Goal: Task Accomplishment & Management: Manage account settings

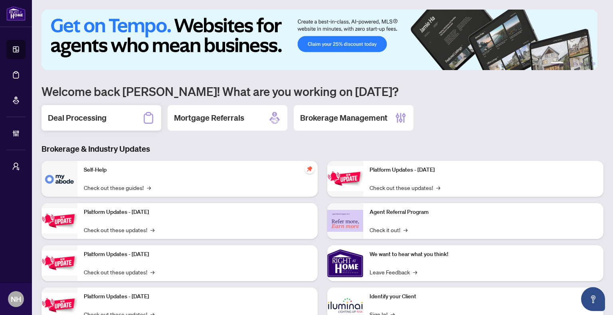
click at [113, 110] on div "Deal Processing" at bounding box center [101, 118] width 120 height 26
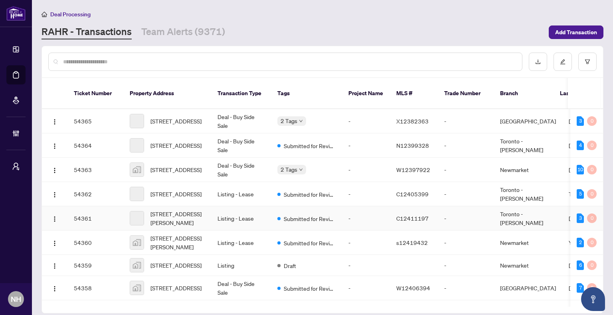
scroll to position [40, 0]
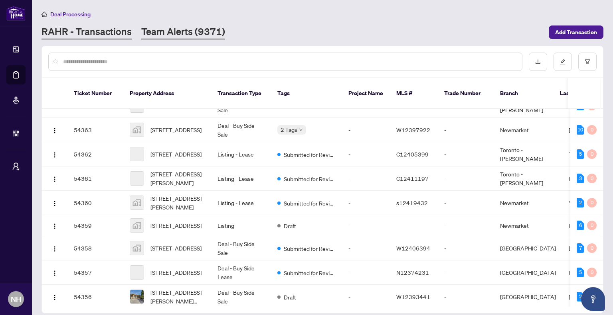
click at [173, 26] on link "Team Alerts (9371)" at bounding box center [183, 32] width 84 height 14
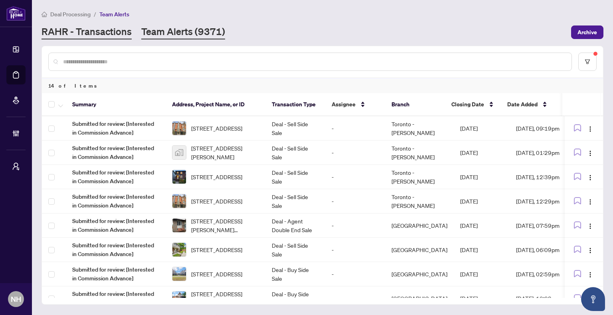
click at [62, 26] on link "RAHR - Transactions" at bounding box center [86, 32] width 90 height 14
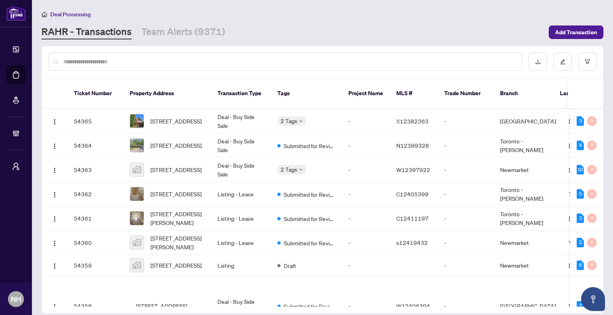
click at [104, 60] on input "text" at bounding box center [289, 61] width 452 height 9
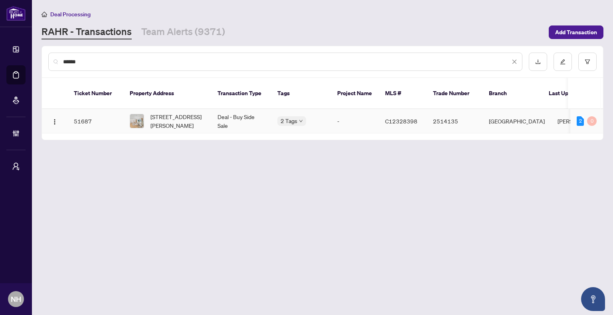
type input "******"
click at [163, 112] on span "[STREET_ADDRESS][PERSON_NAME]" at bounding box center [177, 121] width 54 height 18
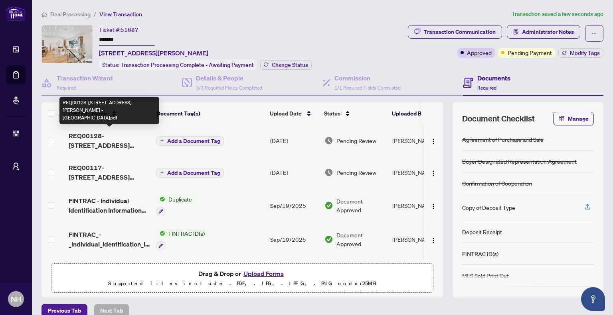
click at [119, 139] on span "REQ00128-[STREET_ADDRESS][PERSON_NAME] -[GEOGRAPHIC_DATA]pdf" at bounding box center [109, 140] width 81 height 19
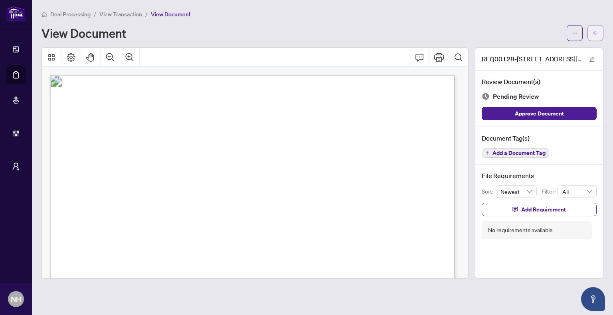
click at [597, 33] on icon "arrow-left" at bounding box center [595, 33] width 5 height 4
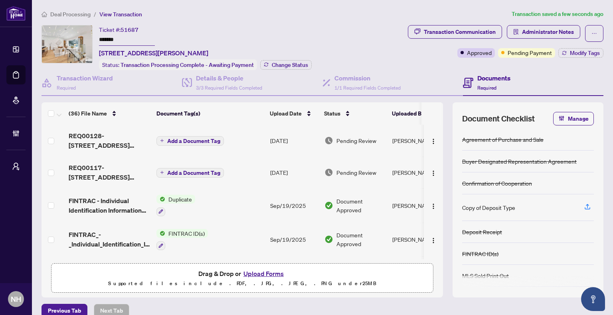
click at [115, 138] on span "REQ00128-[STREET_ADDRESS][PERSON_NAME] -[GEOGRAPHIC_DATA]pdf" at bounding box center [109, 140] width 81 height 19
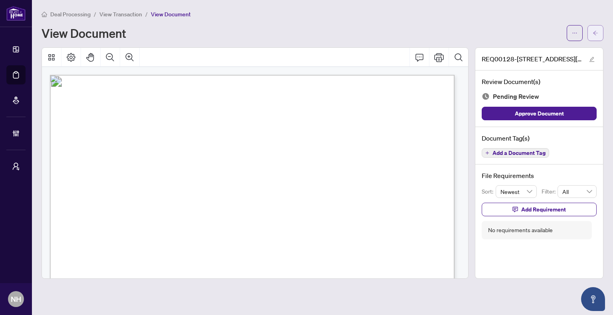
click at [598, 28] on button "button" at bounding box center [595, 33] width 16 height 16
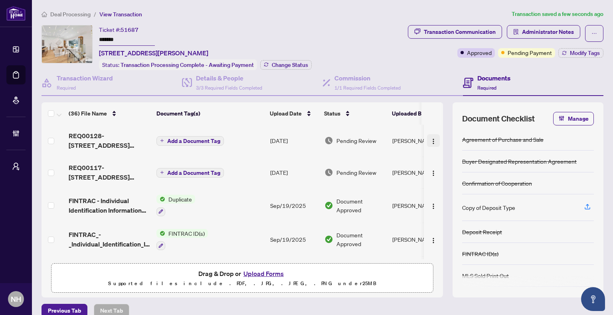
click at [430, 138] on img "button" at bounding box center [433, 141] width 6 height 6
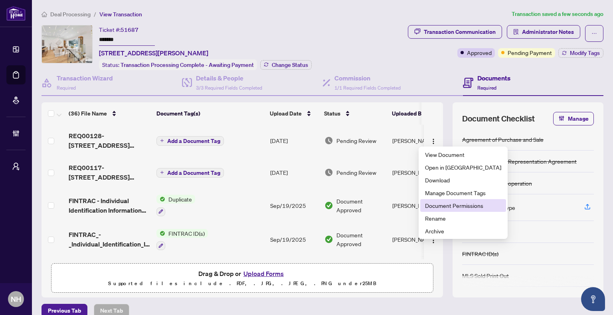
click at [450, 207] on span "Document Permissions" at bounding box center [463, 205] width 76 height 9
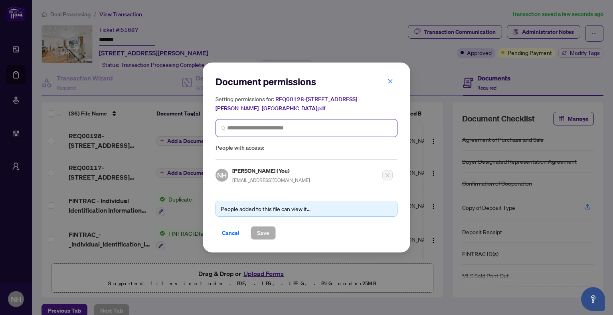
click at [280, 136] on span at bounding box center [306, 128] width 182 height 18
click at [284, 125] on input "search" at bounding box center [309, 128] width 165 height 8
type input "*****"
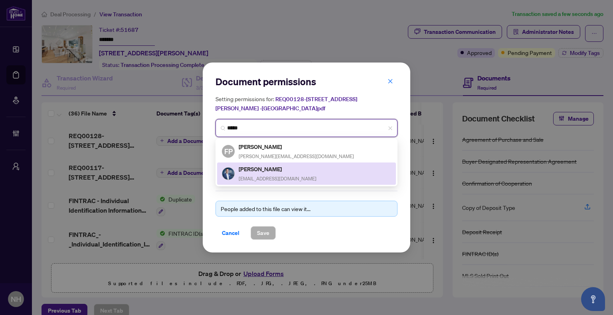
click at [290, 168] on h5 "[PERSON_NAME]" at bounding box center [277, 169] width 78 height 9
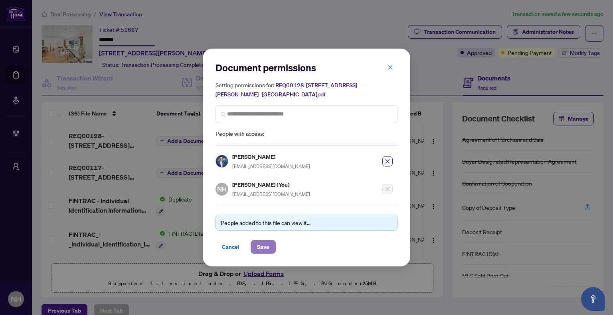
click at [264, 247] on span "Save" at bounding box center [263, 247] width 12 height 13
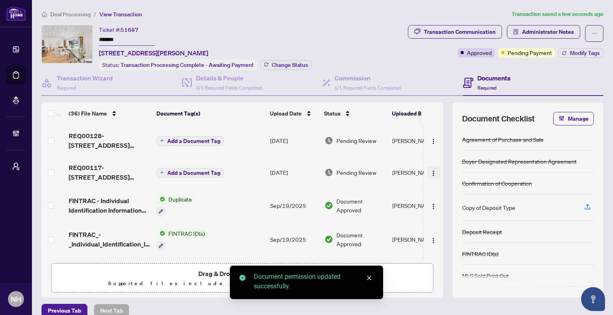
click at [430, 171] on img "button" at bounding box center [433, 173] width 6 height 6
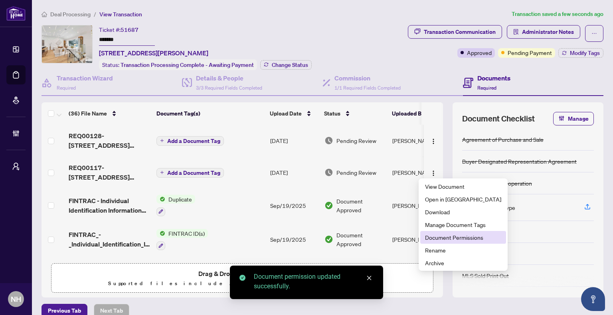
click at [439, 237] on span "Document Permissions" at bounding box center [463, 237] width 76 height 9
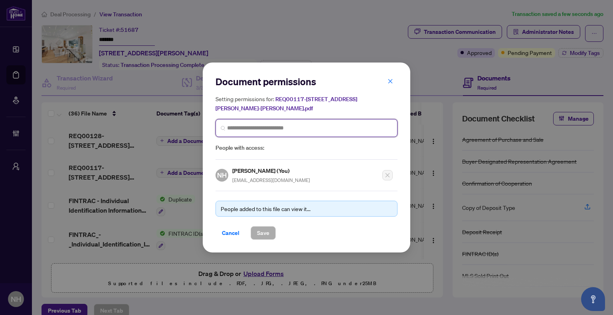
click at [316, 127] on input "search" at bounding box center [309, 128] width 165 height 8
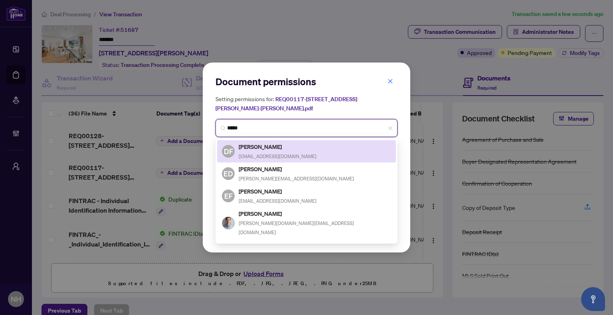
type input "****"
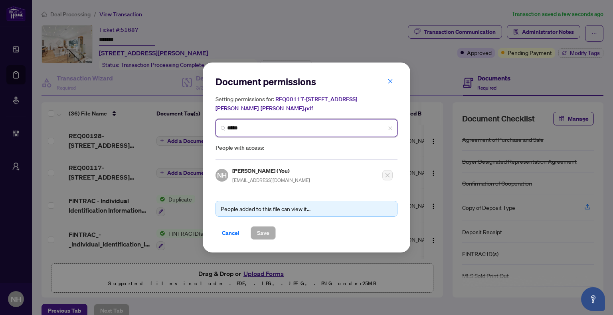
click at [286, 128] on input "****" at bounding box center [309, 128] width 165 height 8
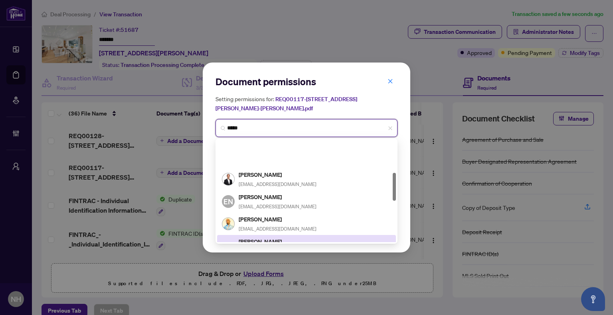
scroll to position [120, 0]
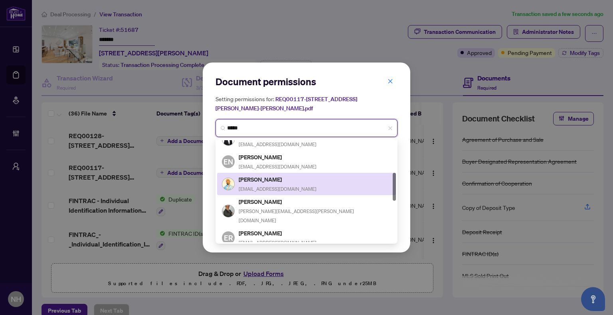
click at [272, 189] on span "[EMAIL_ADDRESS][DOMAIN_NAME]" at bounding box center [277, 189] width 78 height 6
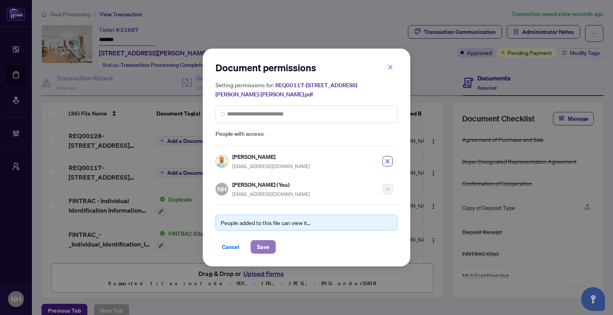
click at [264, 247] on span "Save" at bounding box center [263, 247] width 12 height 13
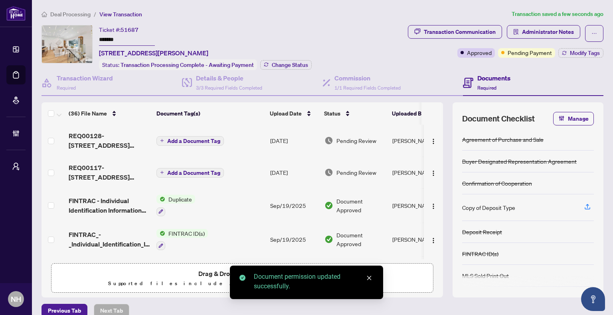
click at [193, 138] on span "Add a Document Tag" at bounding box center [193, 141] width 53 height 6
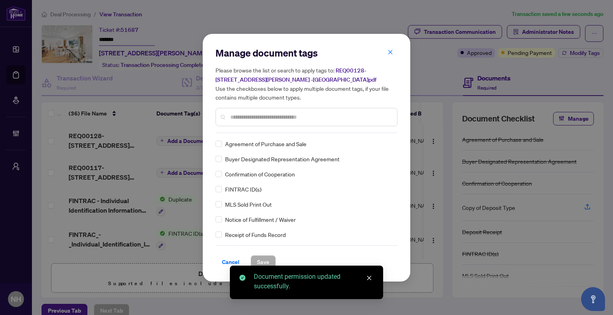
click at [256, 132] on div "Manage document tags Please browse the list or search to apply tags to: REQ0012…" at bounding box center [306, 90] width 182 height 87
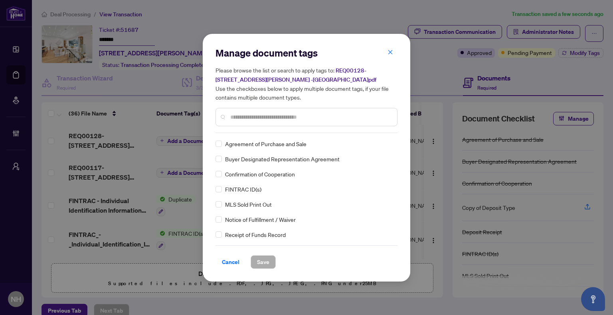
click at [258, 122] on div at bounding box center [306, 117] width 182 height 18
click at [260, 116] on input "text" at bounding box center [310, 117] width 160 height 9
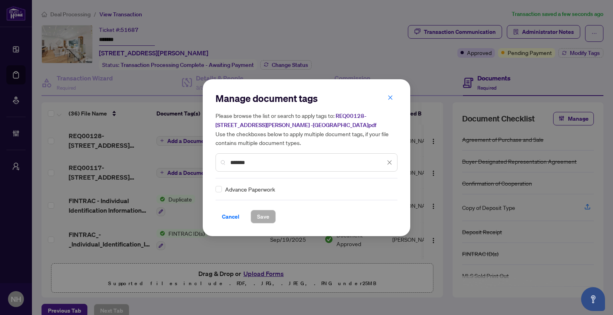
type input "*******"
click at [222, 189] on div "Advance Paperwork" at bounding box center [303, 189] width 177 height 9
click at [382, 188] on img at bounding box center [381, 189] width 8 height 8
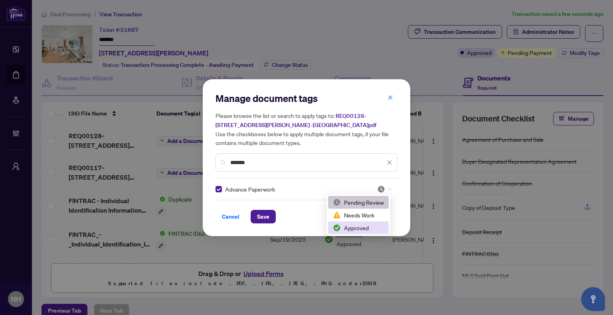
click at [367, 228] on div "Approved" at bounding box center [358, 228] width 51 height 9
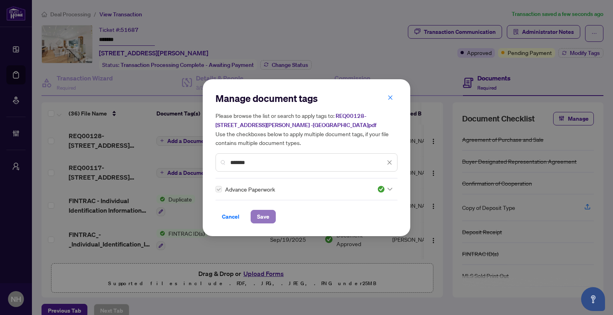
click at [266, 217] on span "Save" at bounding box center [263, 217] width 12 height 13
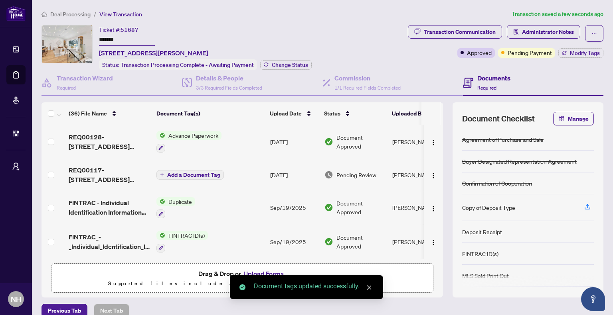
click at [200, 172] on span "Add a Document Tag" at bounding box center [193, 175] width 53 height 6
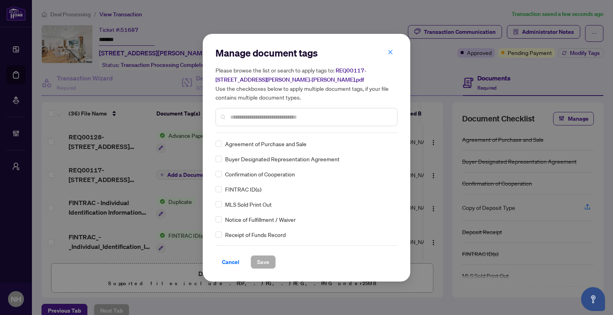
click at [250, 114] on input "text" at bounding box center [310, 117] width 160 height 9
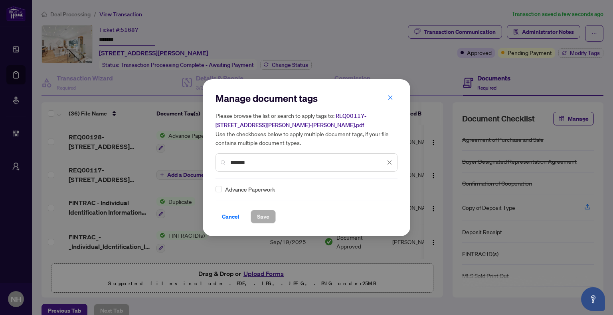
type input "*******"
click at [387, 189] on icon at bounding box center [389, 189] width 5 height 3
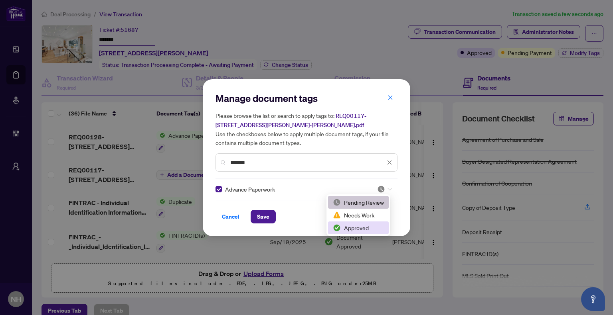
drag, startPoint x: 363, startPoint y: 226, endPoint x: 352, endPoint y: 229, distance: 11.6
click at [363, 226] on div "Approved" at bounding box center [358, 228] width 51 height 9
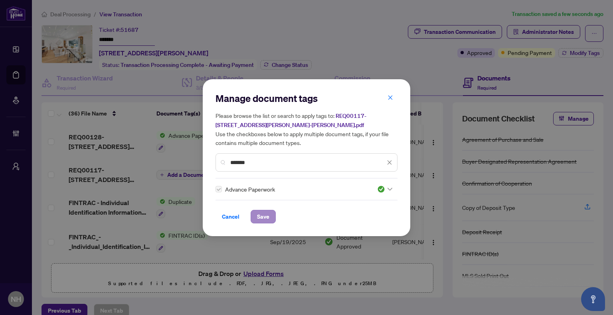
click at [251, 218] on div "Cancel Save" at bounding box center [306, 217] width 182 height 14
click at [265, 218] on span "Save" at bounding box center [263, 217] width 12 height 13
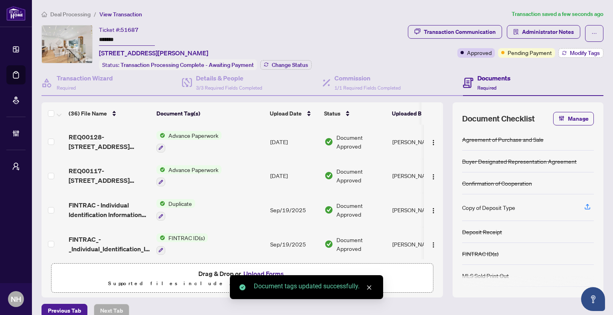
click at [569, 51] on span "Modify Tags" at bounding box center [584, 53] width 30 height 6
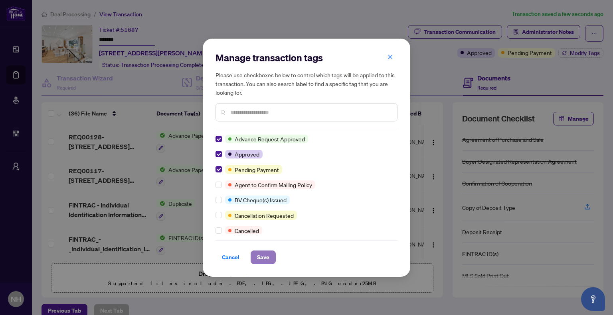
click at [268, 259] on button "Save" at bounding box center [262, 258] width 25 height 14
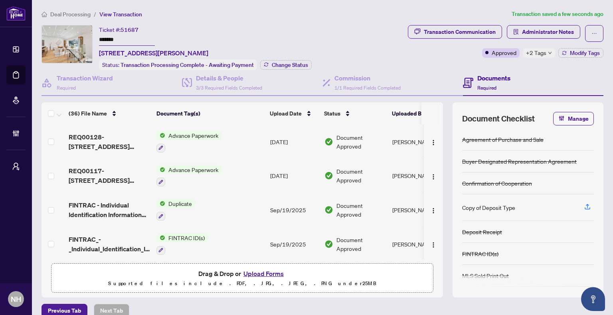
click at [55, 11] on span "Deal Processing" at bounding box center [70, 14] width 40 height 7
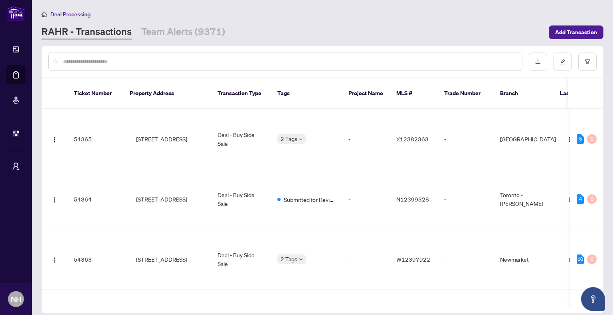
click at [97, 57] on input "text" at bounding box center [289, 61] width 452 height 9
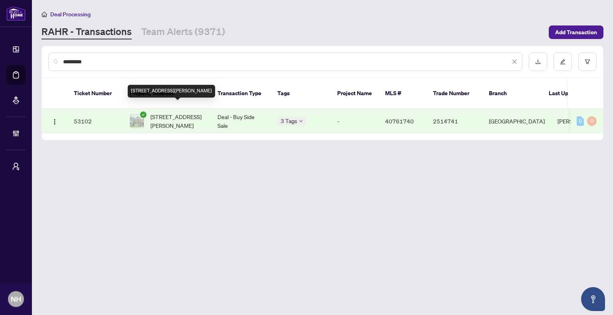
type input "*********"
click at [180, 112] on span "[STREET_ADDRESS][PERSON_NAME]" at bounding box center [177, 121] width 54 height 18
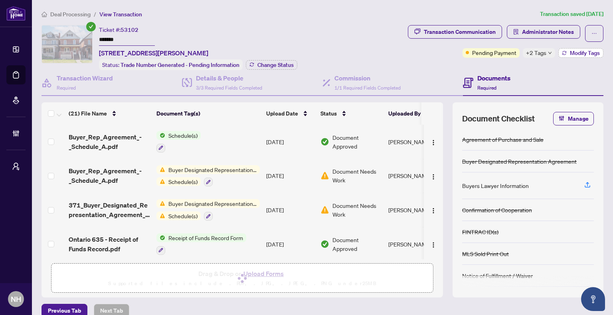
click at [566, 56] on button "Modify Tags" at bounding box center [580, 53] width 45 height 10
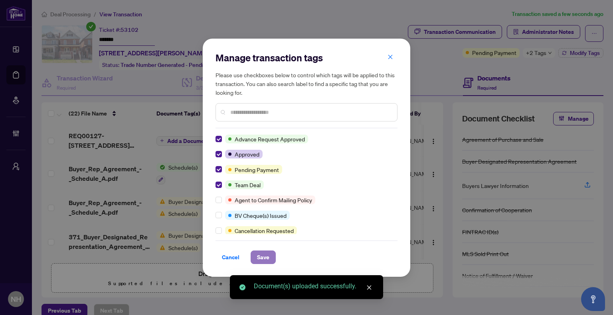
click at [257, 254] on span "Save" at bounding box center [263, 257] width 12 height 13
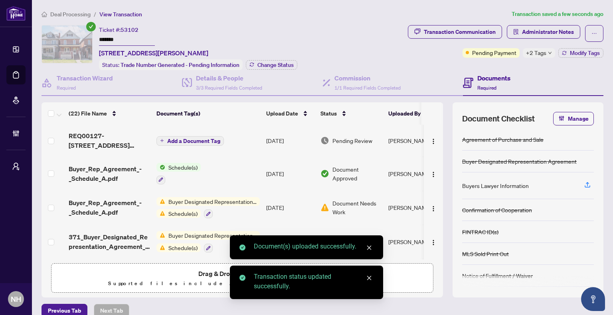
click at [531, 52] on span "+2 Tags" at bounding box center [536, 52] width 20 height 9
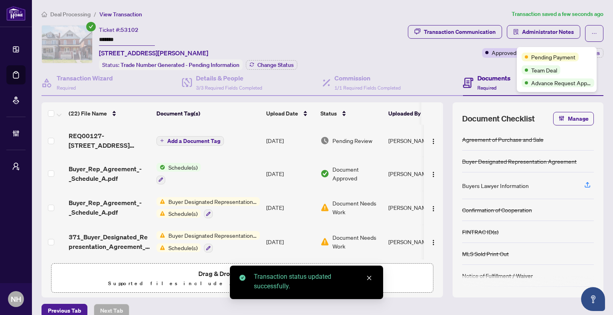
click at [373, 51] on div "Ticket #: 53102 ******* [STREET_ADDRESS][PERSON_NAME] Status: Trade Number Gene…" at bounding box center [222, 47] width 363 height 45
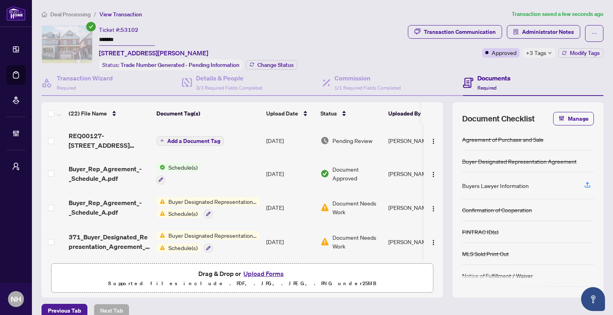
click at [205, 141] on span "Add a Document Tag" at bounding box center [193, 141] width 53 height 6
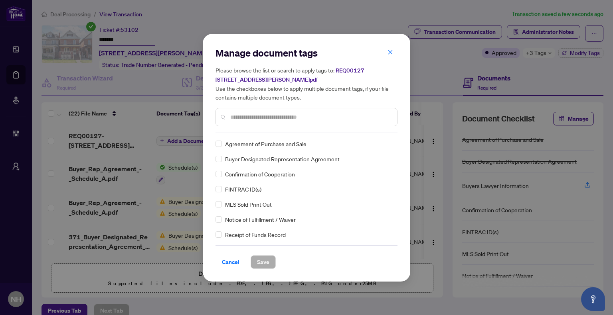
click at [252, 119] on input "text" at bounding box center [310, 117] width 160 height 9
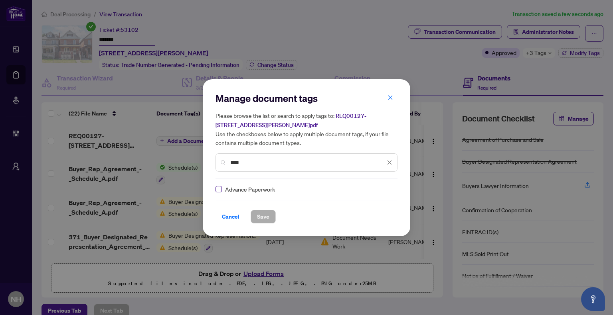
type input "****"
click at [382, 186] on img at bounding box center [381, 189] width 8 height 8
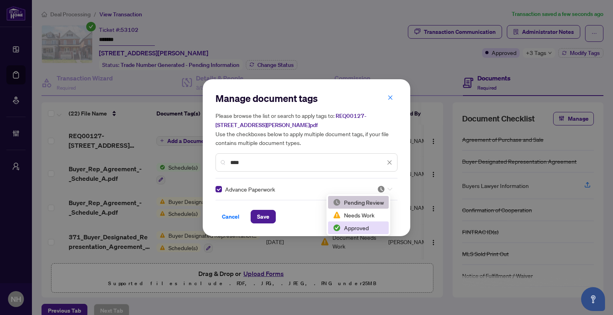
click at [348, 228] on div "Approved" at bounding box center [358, 228] width 51 height 9
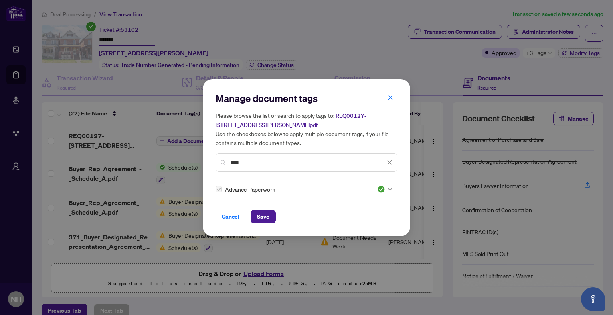
click at [247, 216] on div "Cancel Save" at bounding box center [306, 217] width 182 height 14
click at [260, 219] on span "Save" at bounding box center [263, 217] width 12 height 13
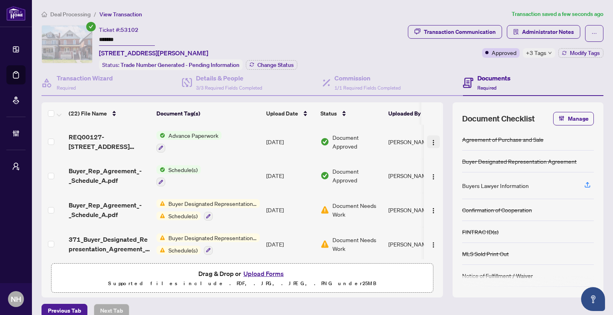
click at [430, 140] on img "button" at bounding box center [433, 143] width 6 height 6
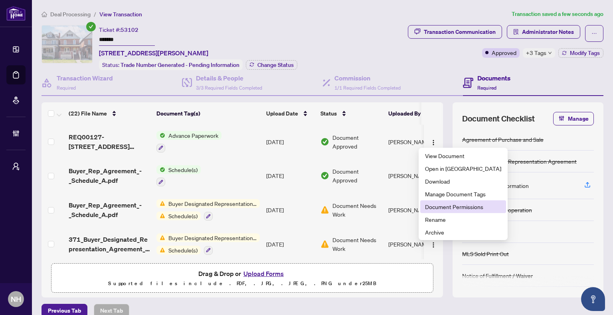
click at [441, 202] on li "Document Permissions" at bounding box center [463, 207] width 86 height 13
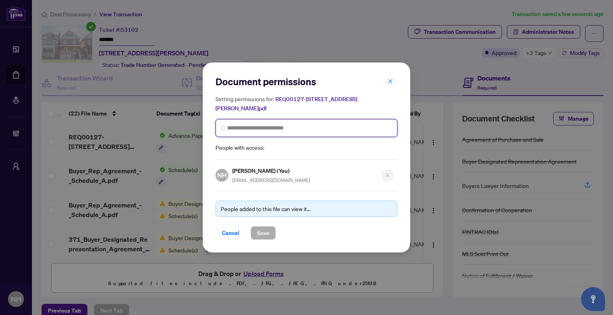
click at [363, 132] on input "search" at bounding box center [309, 128] width 165 height 8
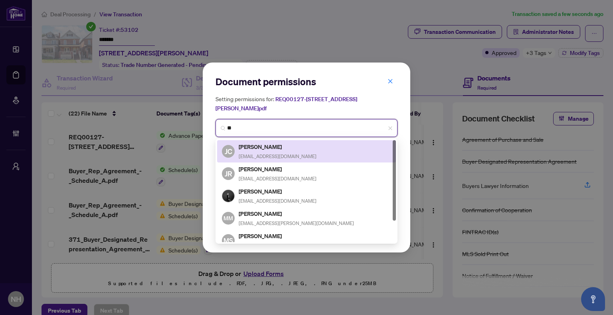
type input "*"
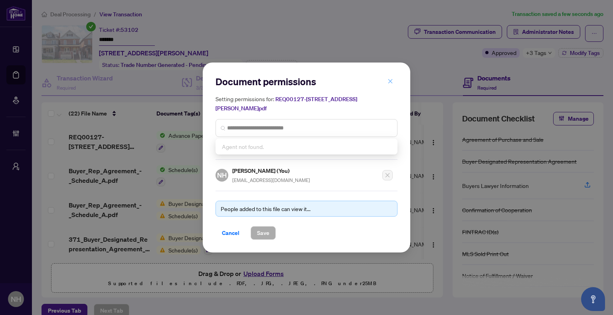
click at [390, 80] on icon "close" at bounding box center [390, 82] width 6 height 6
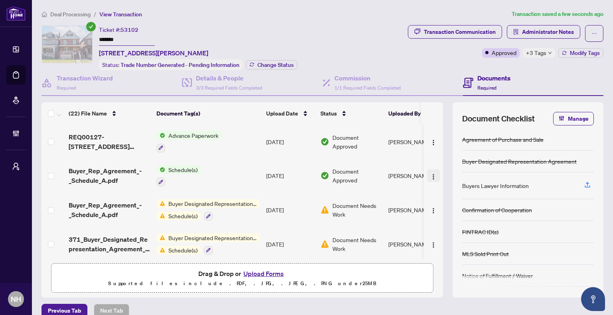
click at [430, 174] on img "button" at bounding box center [433, 177] width 6 height 6
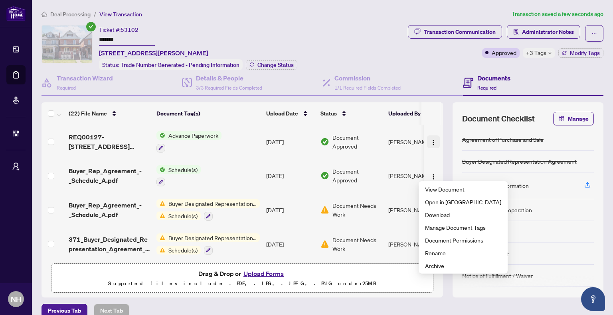
click at [430, 140] on img "button" at bounding box center [433, 143] width 6 height 6
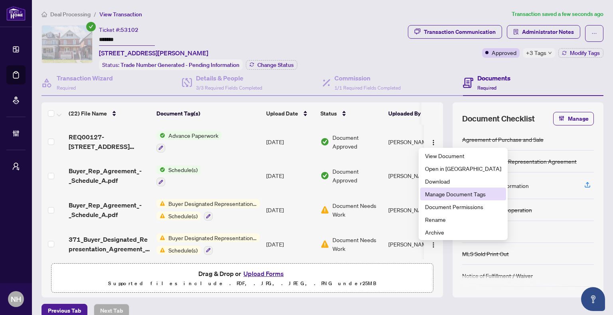
click at [437, 195] on span "Manage Document Tags" at bounding box center [463, 194] width 76 height 9
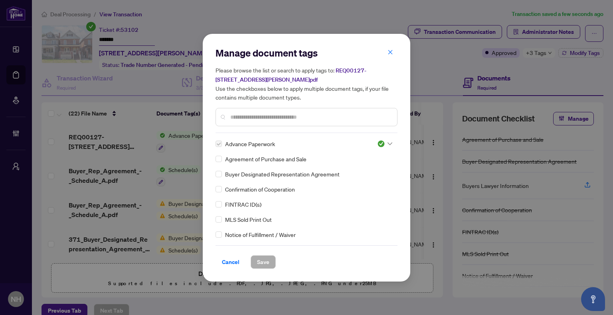
click at [297, 117] on input "text" at bounding box center [310, 117] width 160 height 9
type input "*"
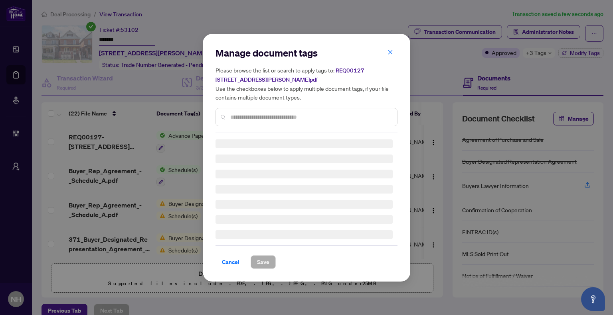
click at [388, 53] on icon "close" at bounding box center [390, 52] width 6 height 6
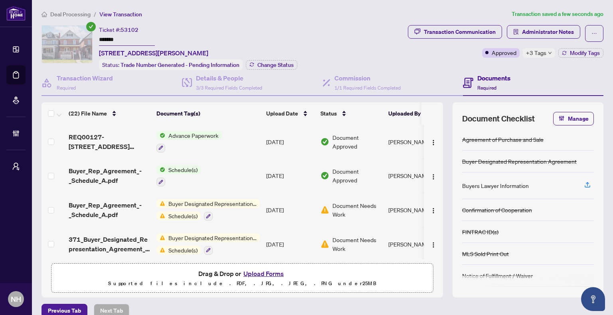
click at [424, 146] on td at bounding box center [432, 142] width 19 height 34
click at [430, 142] on img "button" at bounding box center [433, 143] width 6 height 6
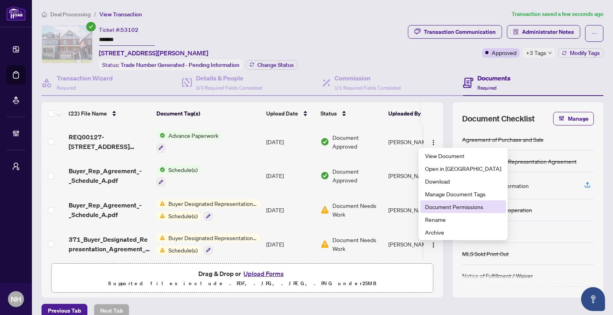
click at [437, 210] on span "Document Permissions" at bounding box center [463, 207] width 76 height 9
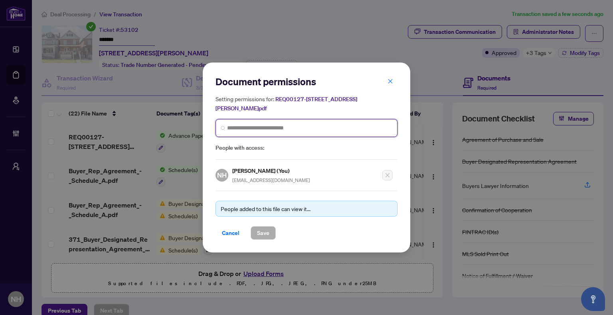
click at [263, 128] on input "search" at bounding box center [309, 128] width 165 height 8
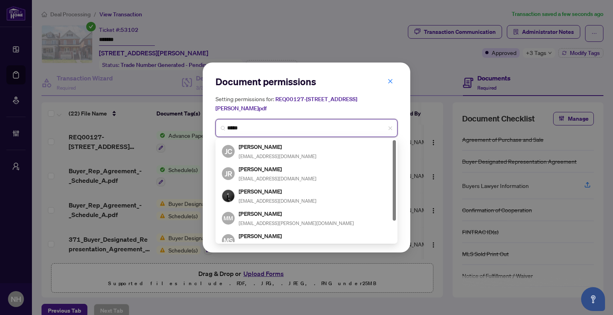
type input "******"
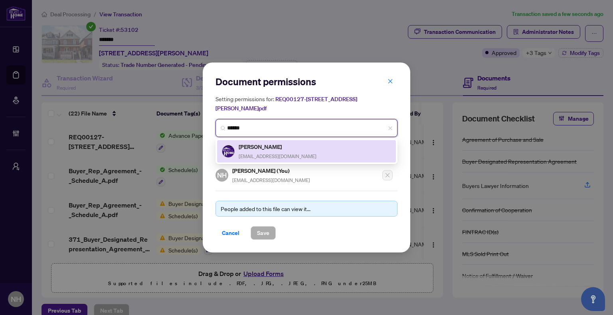
click at [291, 150] on div "[PERSON_NAME] [EMAIL_ADDRESS][DOMAIN_NAME]" at bounding box center [306, 151] width 169 height 18
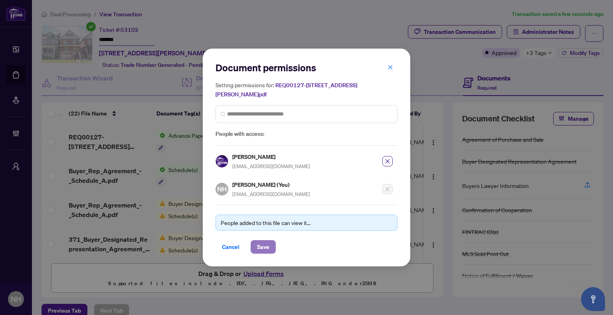
click at [270, 241] on button "Save" at bounding box center [262, 247] width 25 height 14
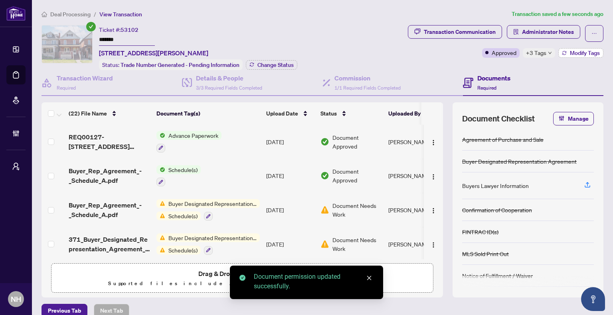
click at [579, 53] on span "Modify Tags" at bounding box center [584, 53] width 30 height 6
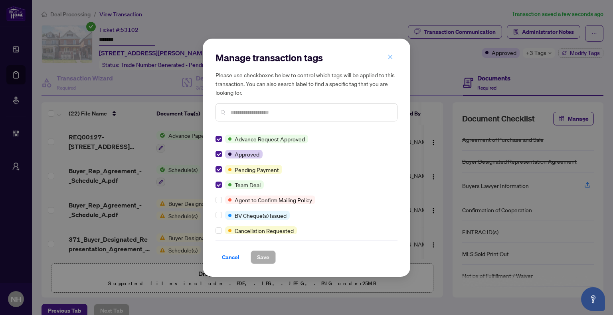
click at [390, 59] on icon "close" at bounding box center [390, 57] width 6 height 6
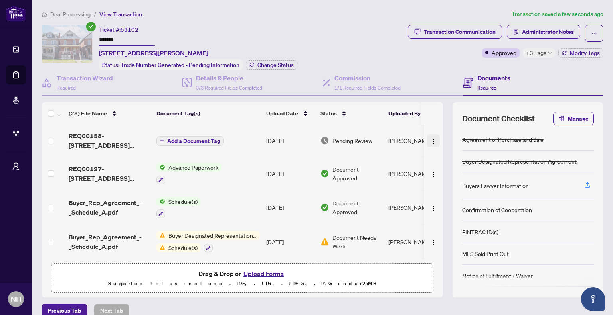
click at [430, 139] on img "button" at bounding box center [433, 141] width 6 height 6
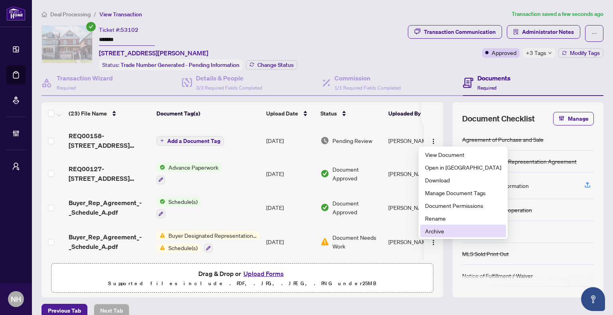
click at [439, 230] on span "Archive" at bounding box center [463, 231] width 76 height 9
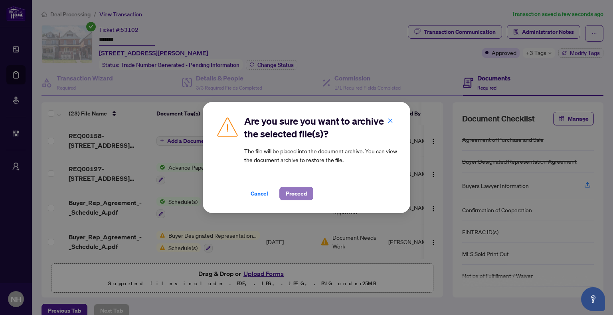
click at [300, 197] on span "Proceed" at bounding box center [296, 193] width 21 height 13
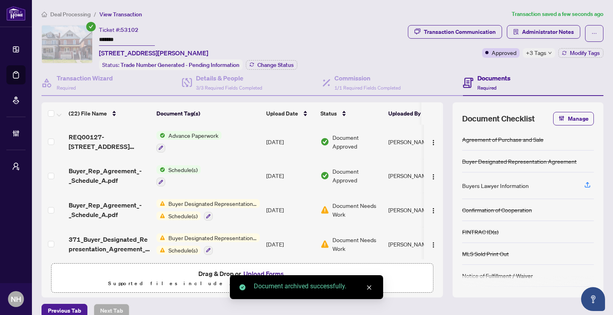
click at [79, 12] on span "Deal Processing" at bounding box center [70, 14] width 40 height 7
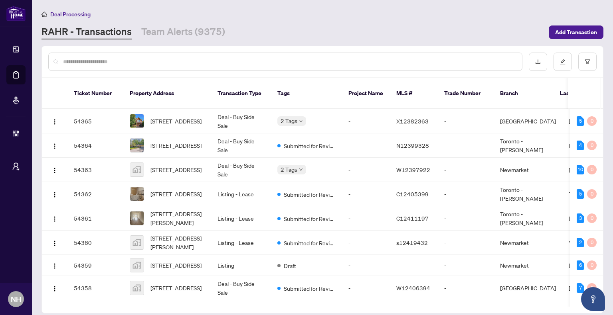
click at [185, 61] on input "text" at bounding box center [289, 61] width 452 height 9
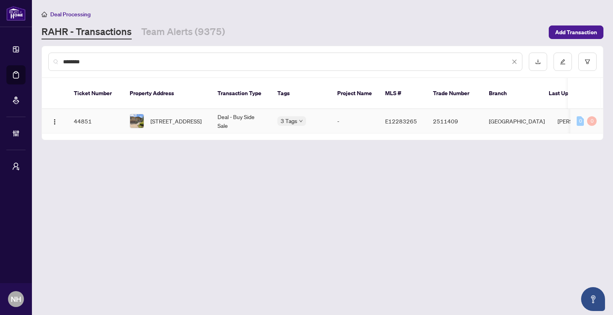
type input "********"
click at [160, 117] on span "[STREET_ADDRESS]" at bounding box center [175, 121] width 51 height 9
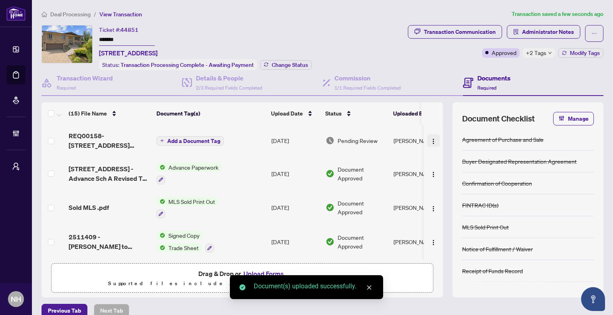
click at [430, 138] on img "button" at bounding box center [433, 141] width 6 height 6
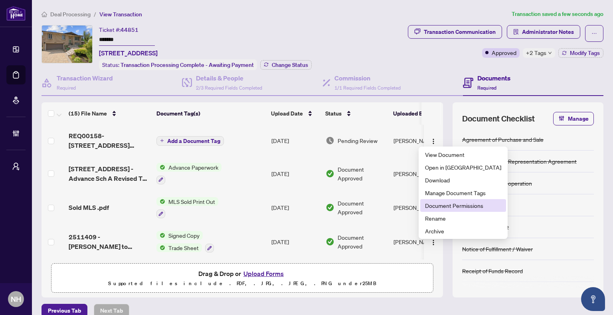
click at [449, 205] on span "Document Permissions" at bounding box center [463, 205] width 76 height 9
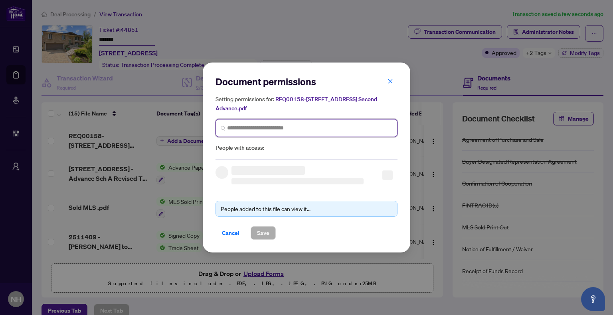
click at [270, 130] on input "search" at bounding box center [309, 128] width 165 height 8
type input "*****"
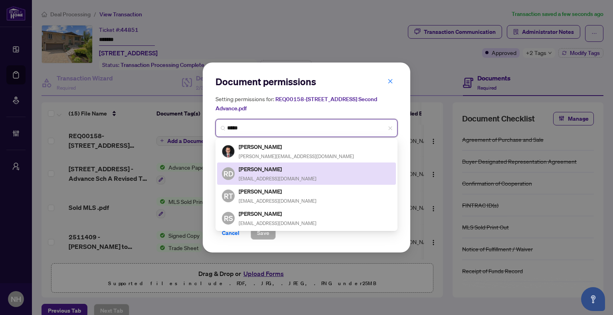
click at [282, 171] on h5 "[PERSON_NAME]" at bounding box center [277, 169] width 78 height 9
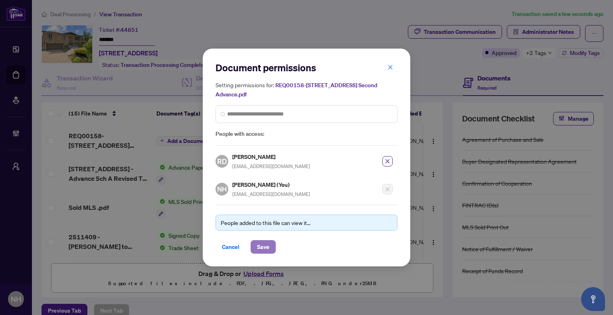
click at [262, 242] on span "Save" at bounding box center [263, 247] width 12 height 13
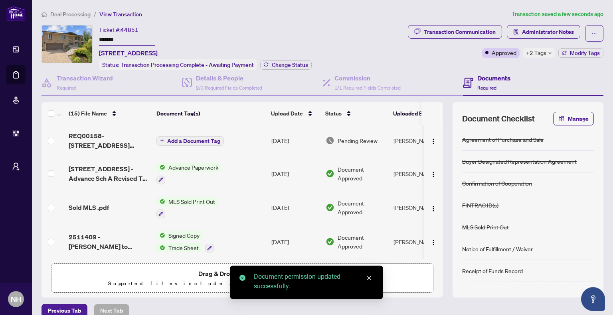
click at [199, 141] on span "Add a Document Tag" at bounding box center [193, 141] width 53 height 6
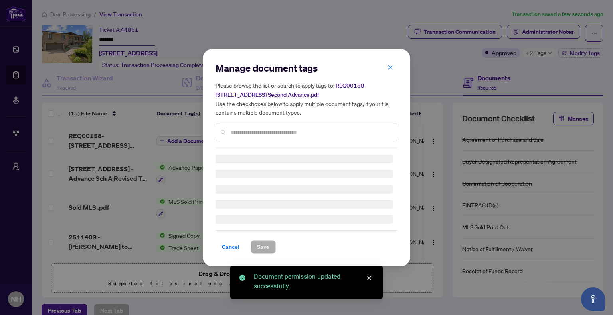
click at [249, 129] on div "Manage document tags Please browse the list or search to apply tags to: REQ0015…" at bounding box center [306, 105] width 182 height 87
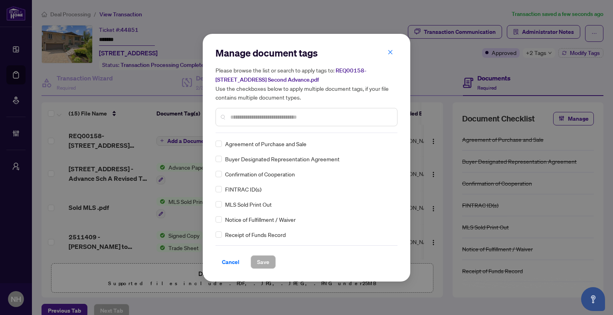
click at [261, 118] on input "text" at bounding box center [310, 117] width 160 height 9
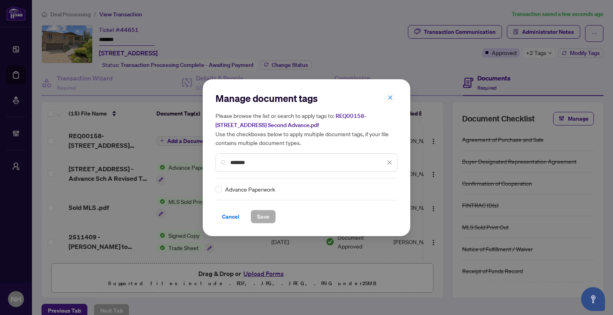
type input "*******"
click at [380, 191] on img at bounding box center [381, 189] width 8 height 8
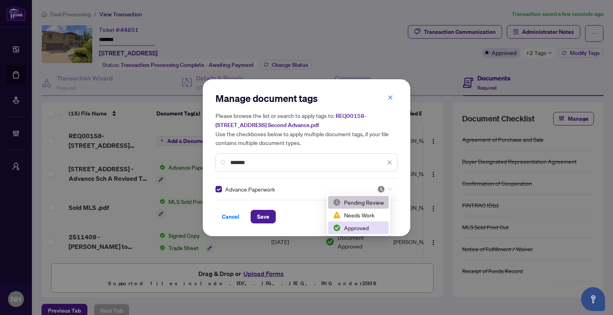
click at [367, 226] on div "Approved" at bounding box center [358, 228] width 51 height 9
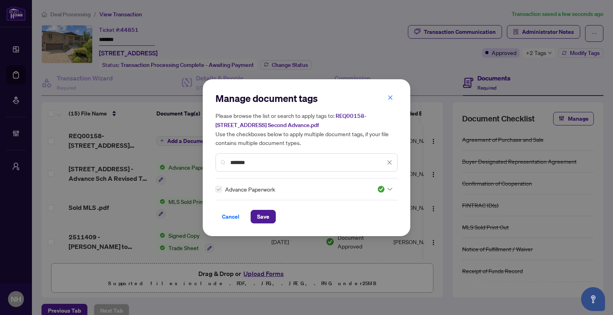
click at [268, 224] on div "Manage document tags Please browse the list or search to apply tags to: REQ0015…" at bounding box center [306, 157] width 207 height 157
click at [268, 212] on span "Save" at bounding box center [263, 217] width 12 height 13
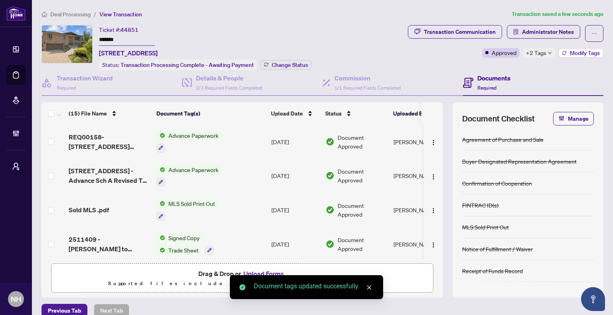
click at [561, 51] on icon "button" at bounding box center [563, 53] width 5 height 5
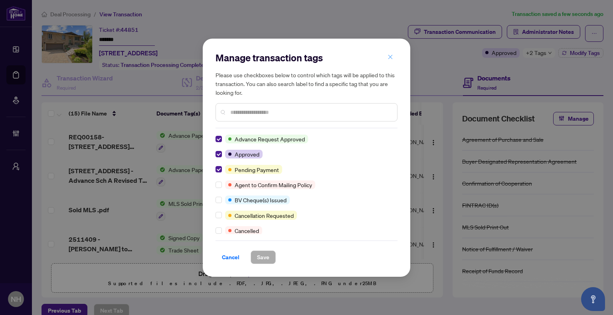
click at [391, 59] on icon "close" at bounding box center [390, 57] width 6 height 6
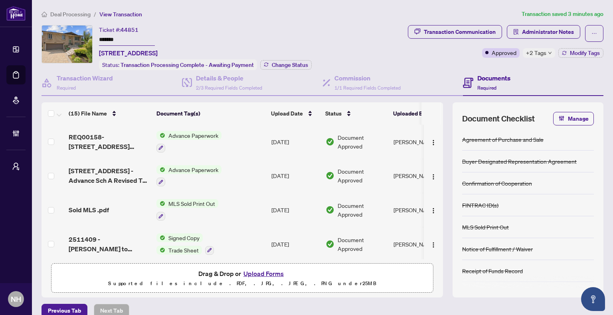
click at [83, 11] on span "Deal Processing" at bounding box center [70, 14] width 40 height 7
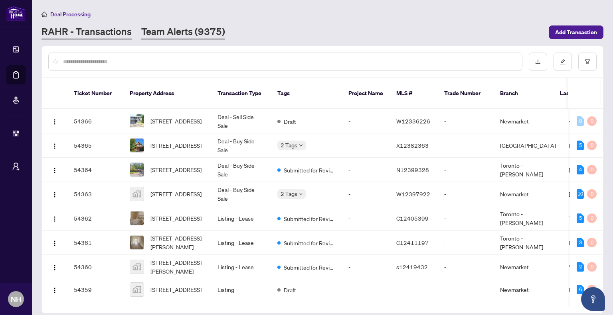
click at [165, 35] on link "Team Alerts (9375)" at bounding box center [183, 32] width 84 height 14
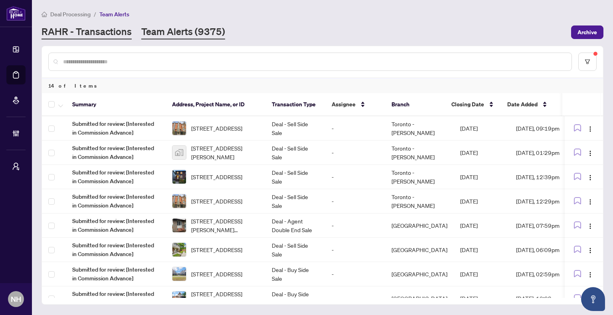
click at [89, 36] on link "RAHR - Transactions" at bounding box center [86, 32] width 90 height 14
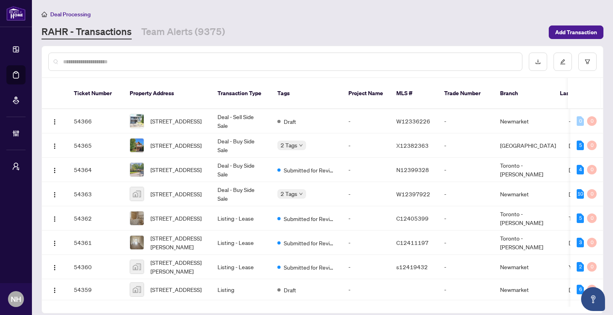
click at [121, 63] on input "text" at bounding box center [289, 61] width 452 height 9
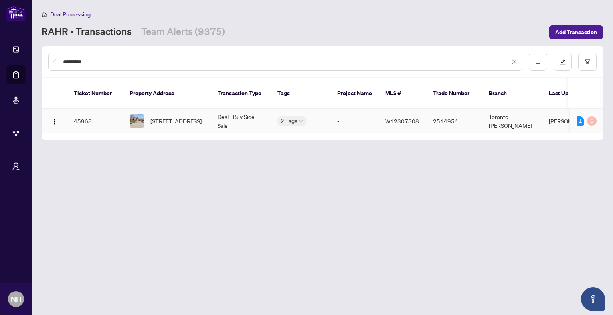
type input "********"
click at [155, 117] on span "[STREET_ADDRESS]" at bounding box center [175, 121] width 51 height 9
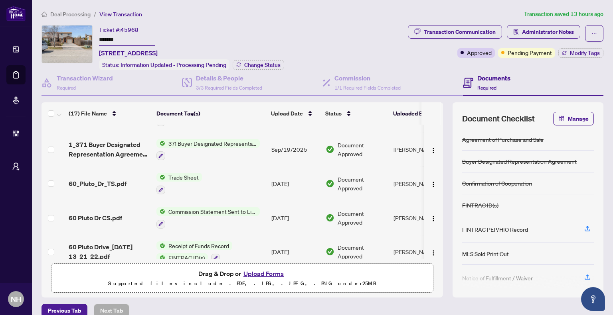
scroll to position [40, 0]
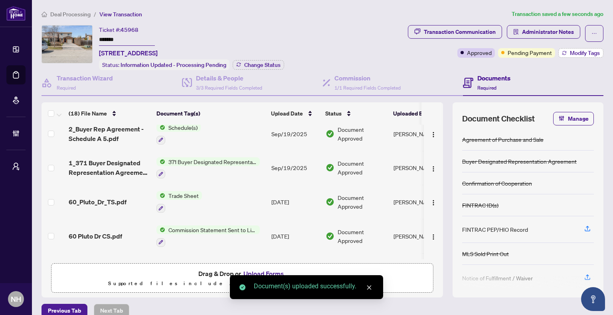
click at [561, 52] on icon "button" at bounding box center [563, 53] width 5 height 5
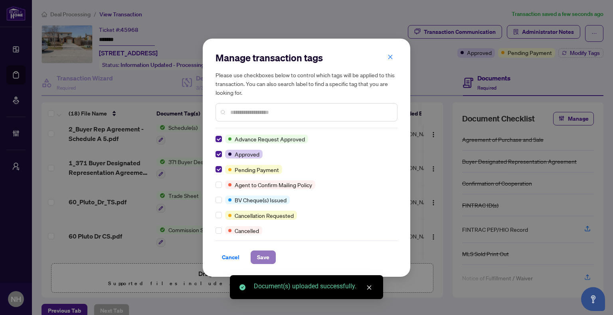
click at [257, 256] on span "Save" at bounding box center [263, 257] width 12 height 13
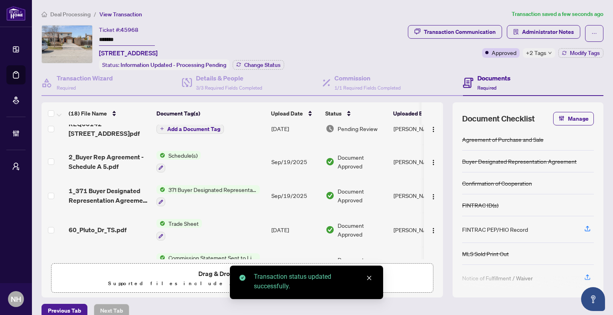
scroll to position [0, 0]
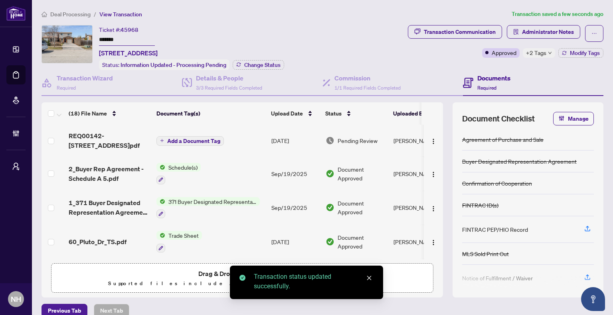
click at [201, 141] on span "Add a Document Tag" at bounding box center [193, 141] width 53 height 6
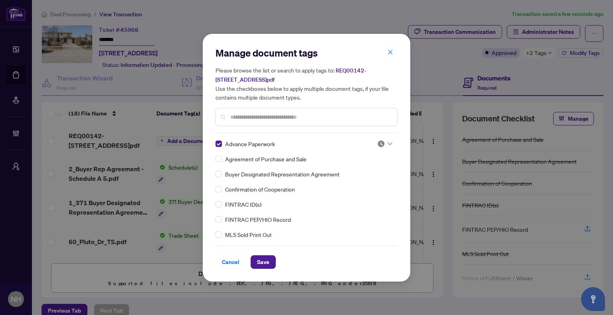
click at [382, 140] on img at bounding box center [381, 144] width 8 height 8
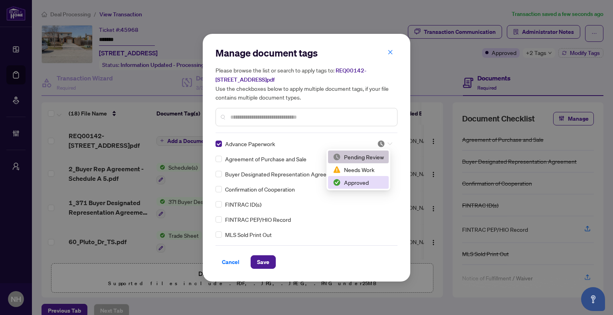
click at [357, 187] on div "Approved" at bounding box center [358, 182] width 61 height 13
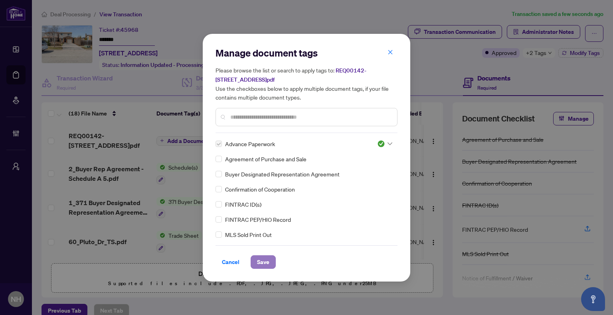
click at [252, 264] on button "Save" at bounding box center [262, 263] width 25 height 14
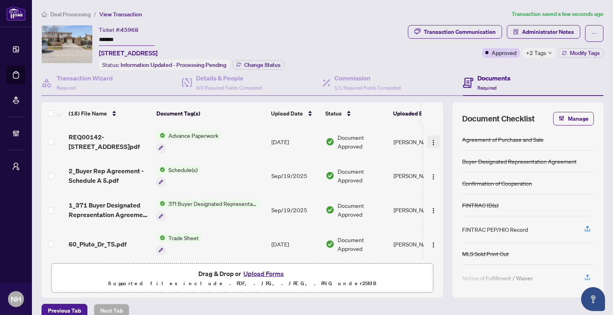
click at [430, 138] on span "button" at bounding box center [433, 142] width 6 height 9
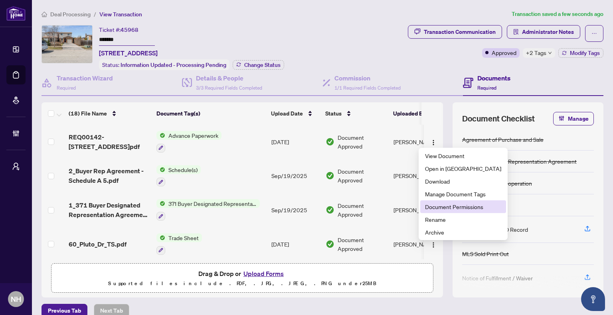
click at [449, 206] on span "Document Permissions" at bounding box center [463, 207] width 76 height 9
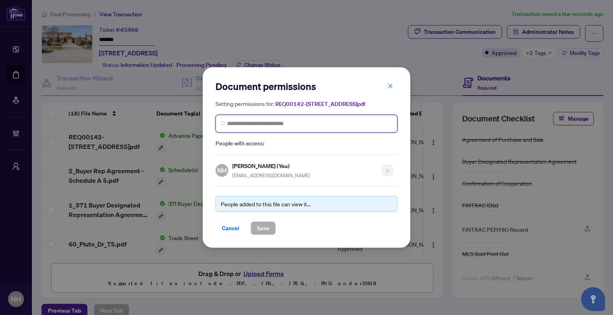
click at [350, 127] on input "search" at bounding box center [309, 124] width 165 height 8
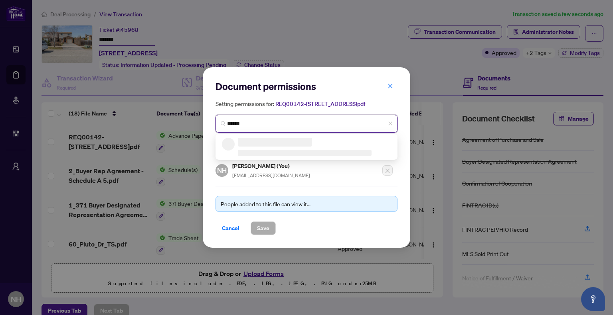
type input "******"
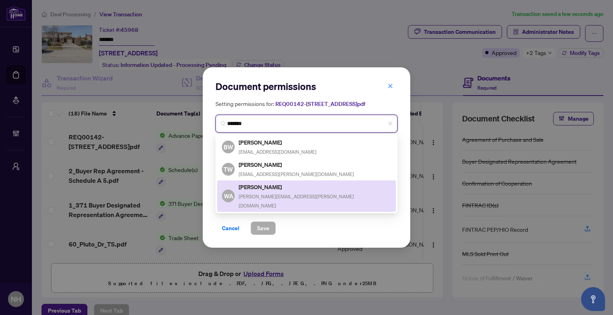
click at [263, 192] on h5 "[PERSON_NAME]" at bounding box center [314, 187] width 152 height 9
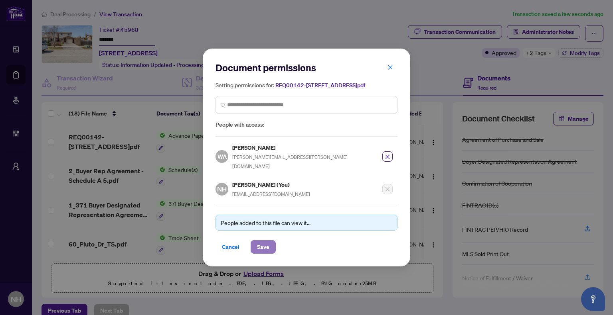
click at [260, 247] on span "Save" at bounding box center [263, 247] width 12 height 13
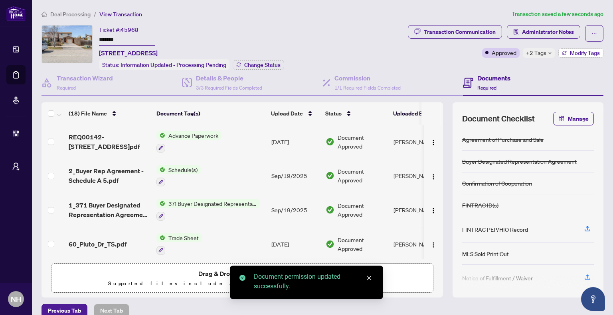
click at [561, 53] on icon "button" at bounding box center [563, 53] width 5 height 5
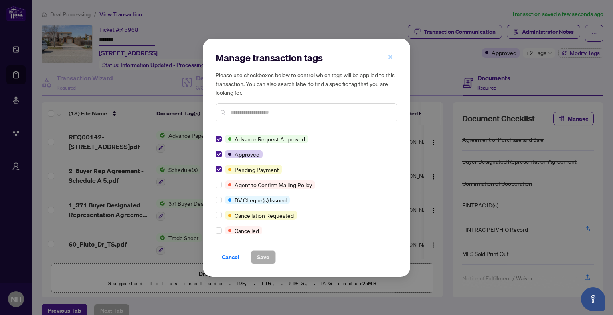
click at [389, 58] on icon "close" at bounding box center [390, 57] width 4 height 4
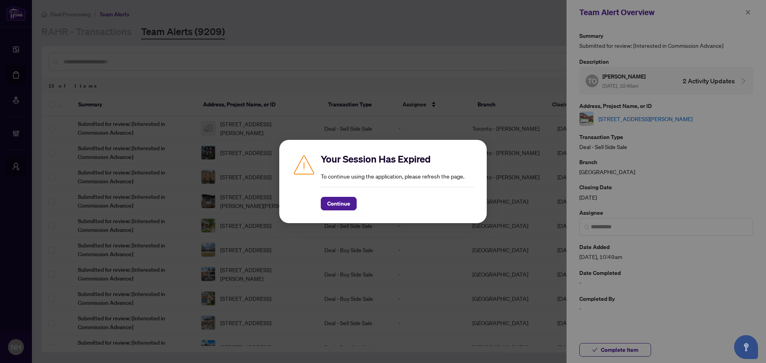
scroll to position [80, 0]
